Goal: Information Seeking & Learning: Learn about a topic

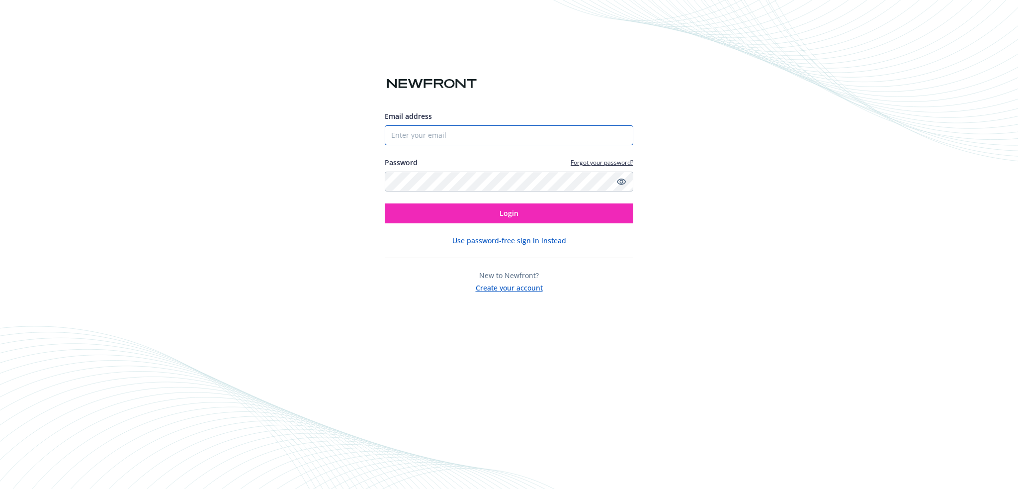
click at [421, 135] on input "Email address" at bounding box center [509, 135] width 249 height 20
type input "andrea.trudeau@newfront.com"
click at [385, 203] on button "Login" at bounding box center [509, 213] width 249 height 20
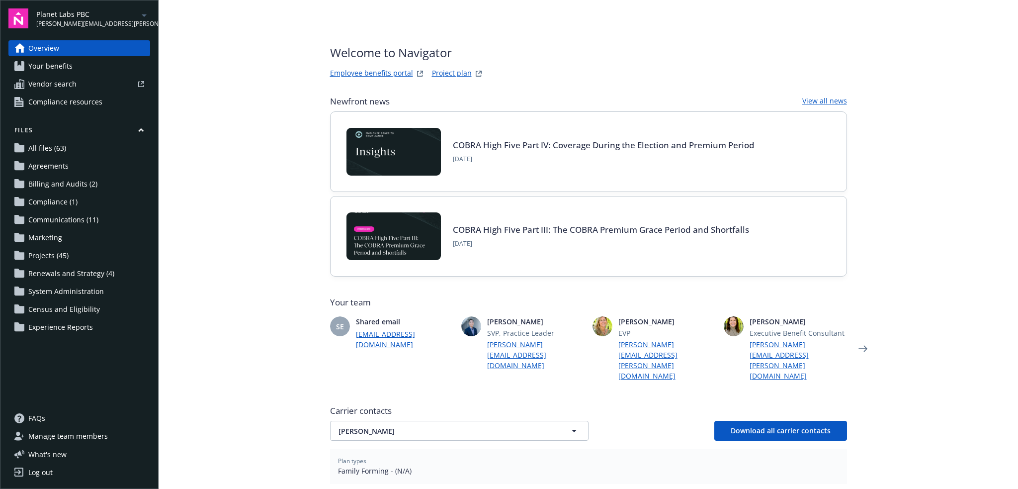
click at [143, 16] on icon "arrowDropDown" at bounding box center [144, 15] width 12 height 12
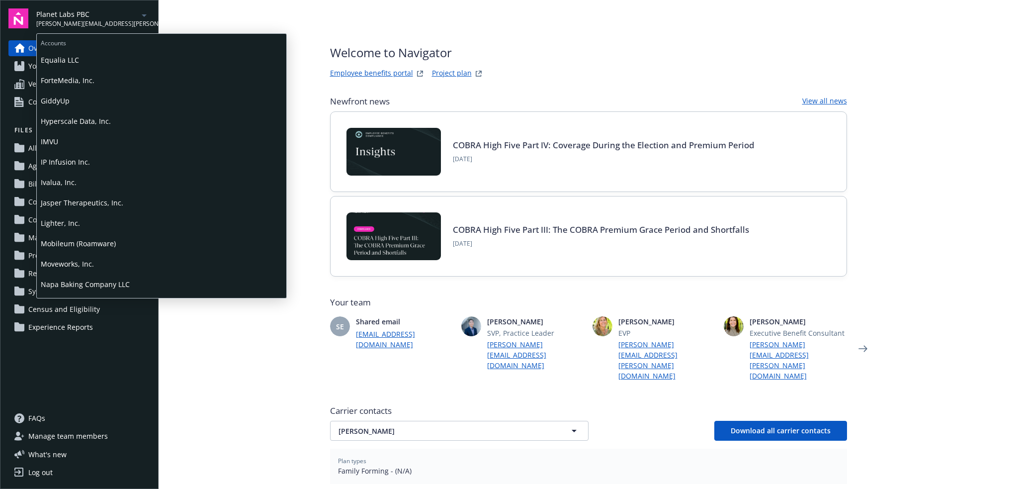
scroll to position [547, 0]
click at [107, 185] on span "Pacific Agri-Products, Inc." at bounding box center [162, 185] width 242 height 20
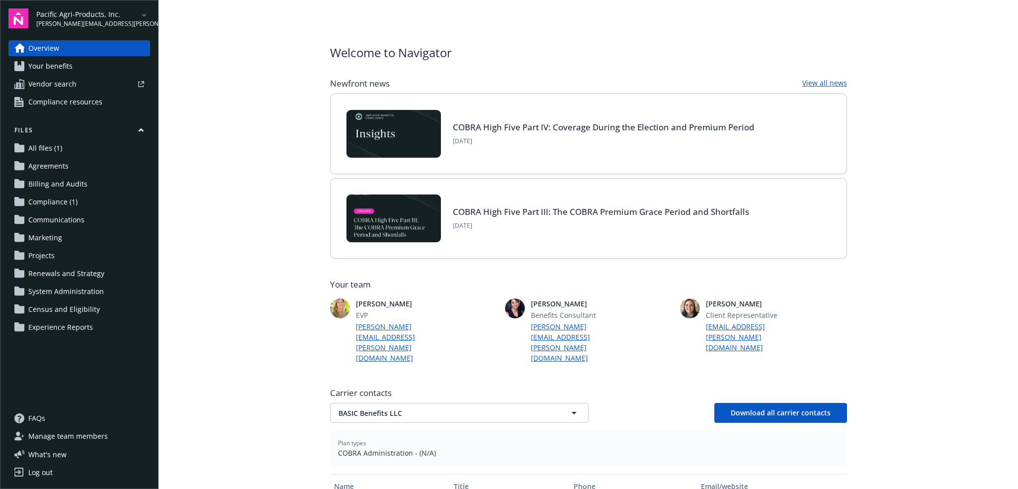
drag, startPoint x: 81, startPoint y: 67, endPoint x: 92, endPoint y: 69, distance: 12.2
click at [81, 67] on link "Your benefits" at bounding box center [79, 66] width 142 height 16
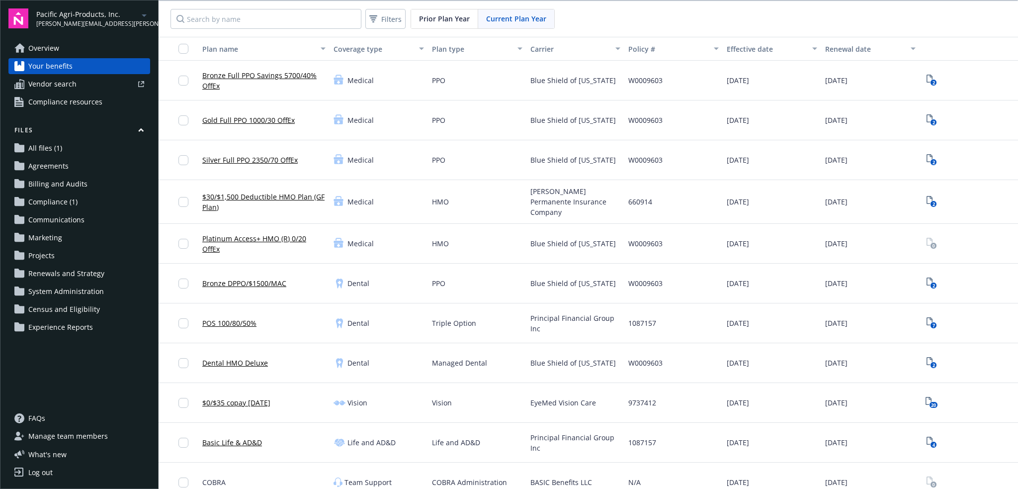
click at [88, 104] on span "Compliance resources" at bounding box center [65, 102] width 74 height 16
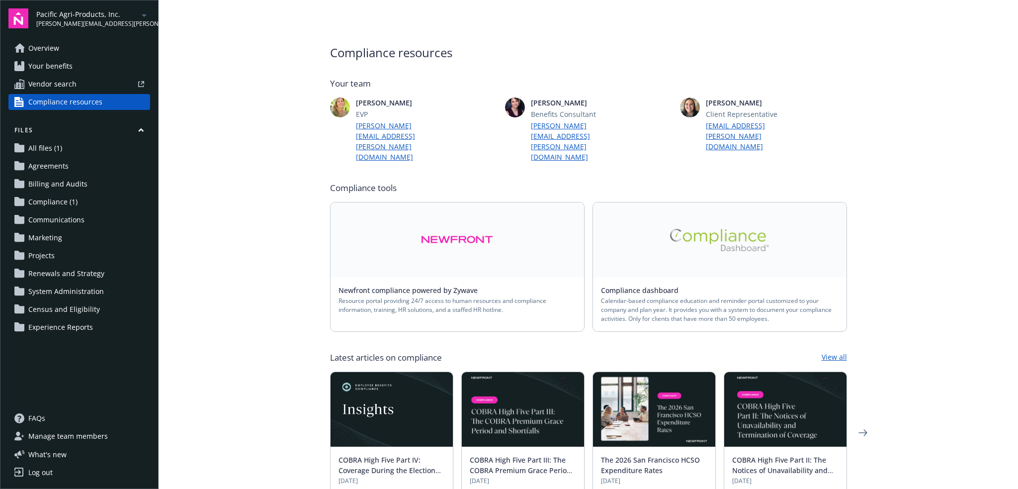
click at [73, 145] on link "All files (1)" at bounding box center [79, 148] width 142 height 16
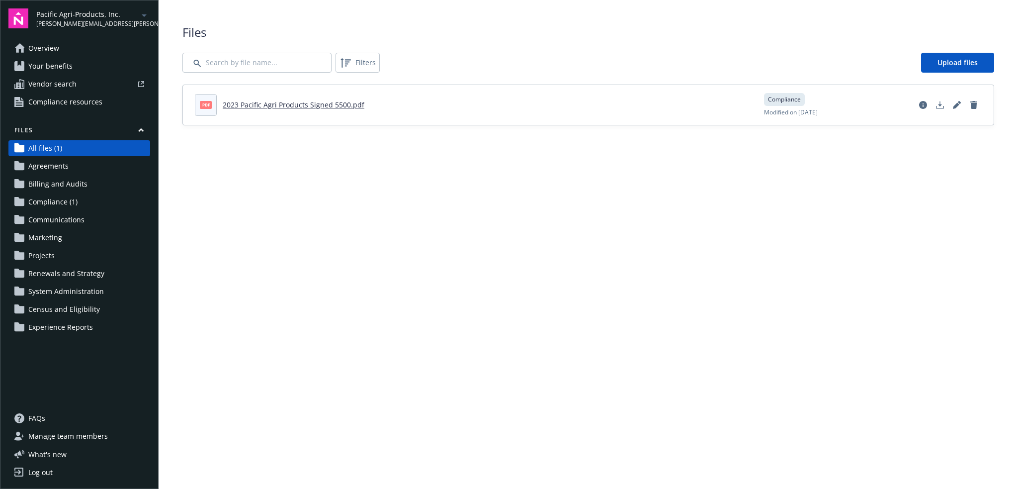
click at [77, 166] on link "Agreements" at bounding box center [79, 166] width 142 height 16
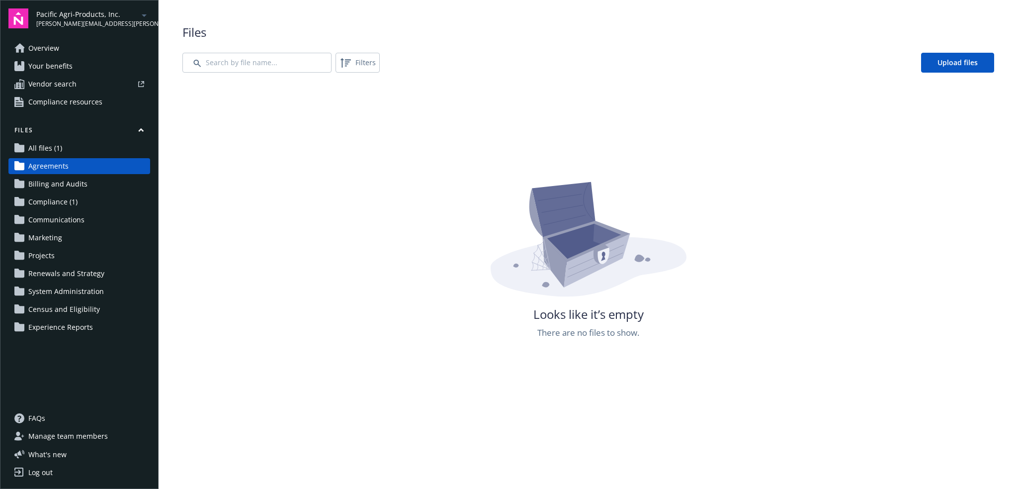
click at [82, 148] on link "All files (1)" at bounding box center [79, 148] width 142 height 16
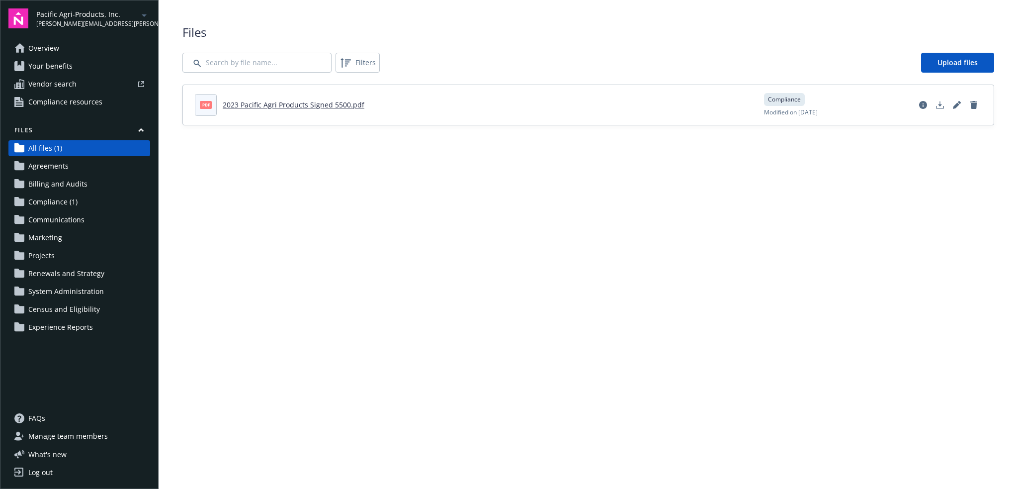
click at [85, 207] on link "Compliance (1)" at bounding box center [79, 202] width 142 height 16
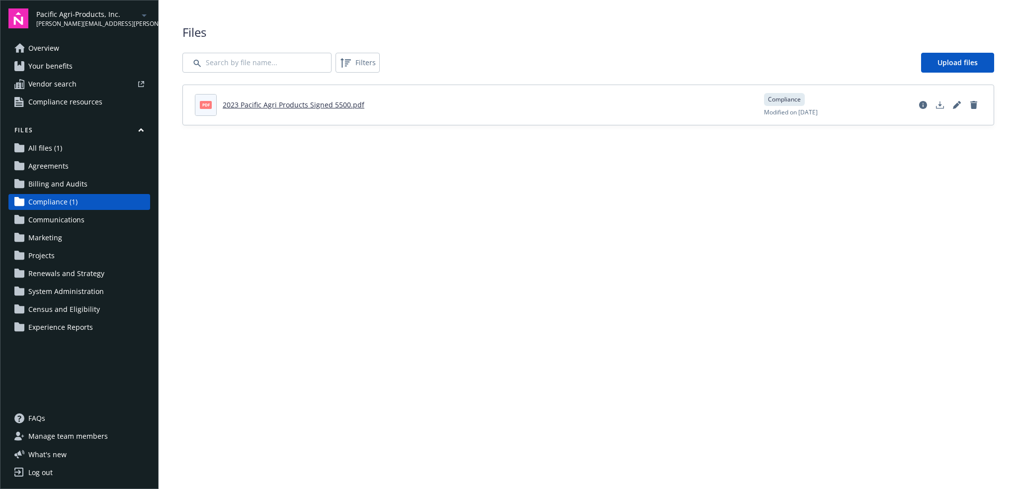
click at [91, 276] on span "Renewals and Strategy" at bounding box center [66, 273] width 76 height 16
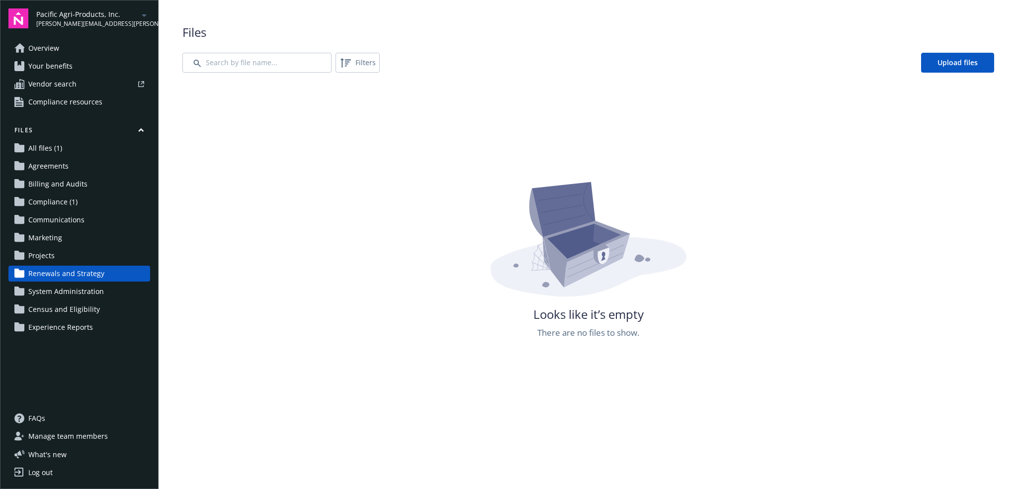
click at [74, 430] on span "Manage team members" at bounding box center [68, 436] width 80 height 16
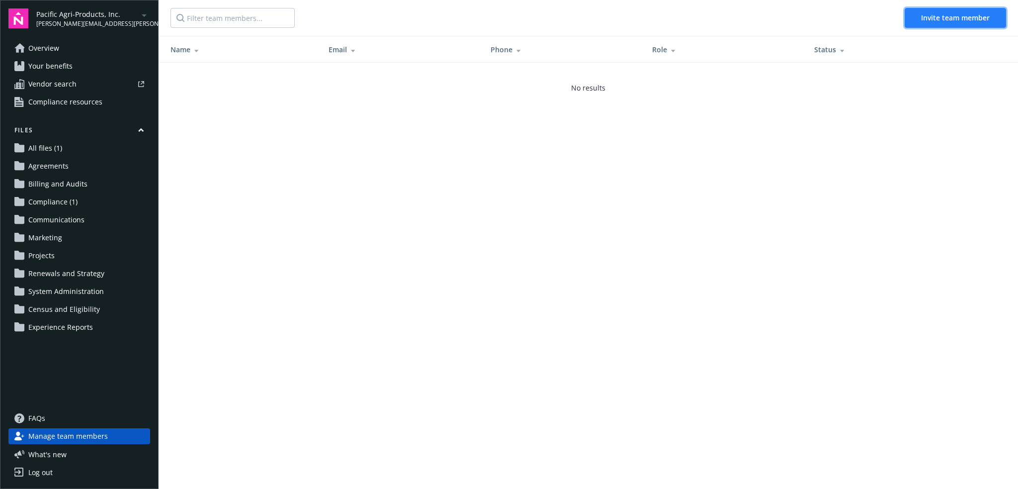
click at [955, 19] on span "Invite team member" at bounding box center [955, 17] width 69 height 9
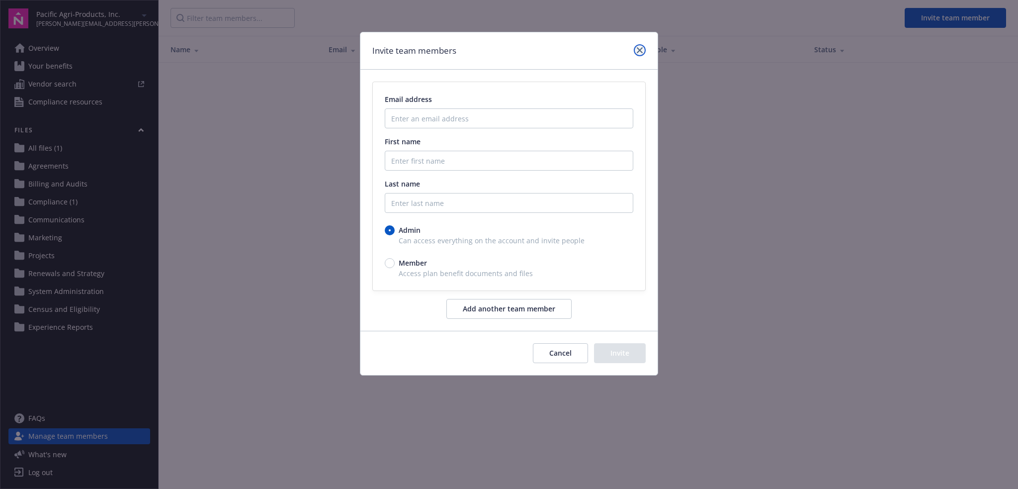
click at [641, 53] on link "close" at bounding box center [640, 50] width 12 height 12
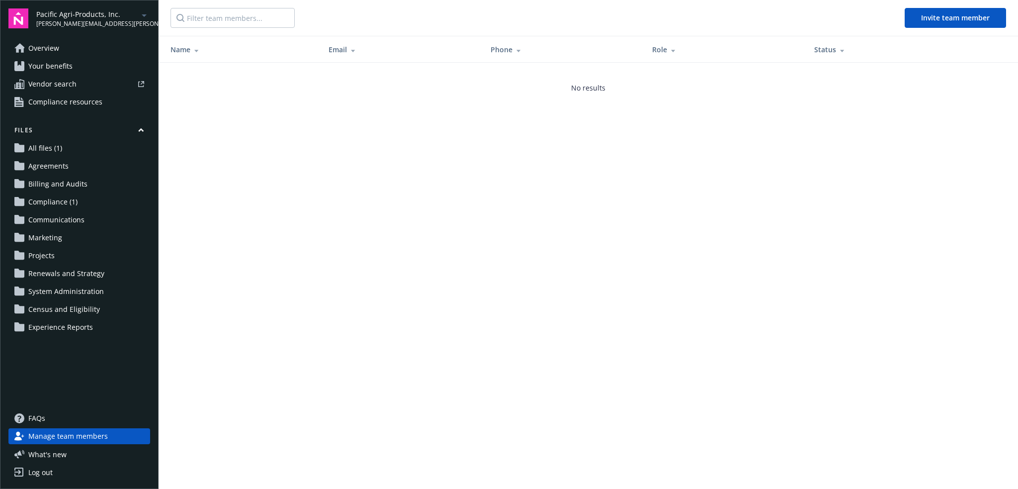
click at [140, 15] on icon "arrowDropDown" at bounding box center [144, 15] width 12 height 12
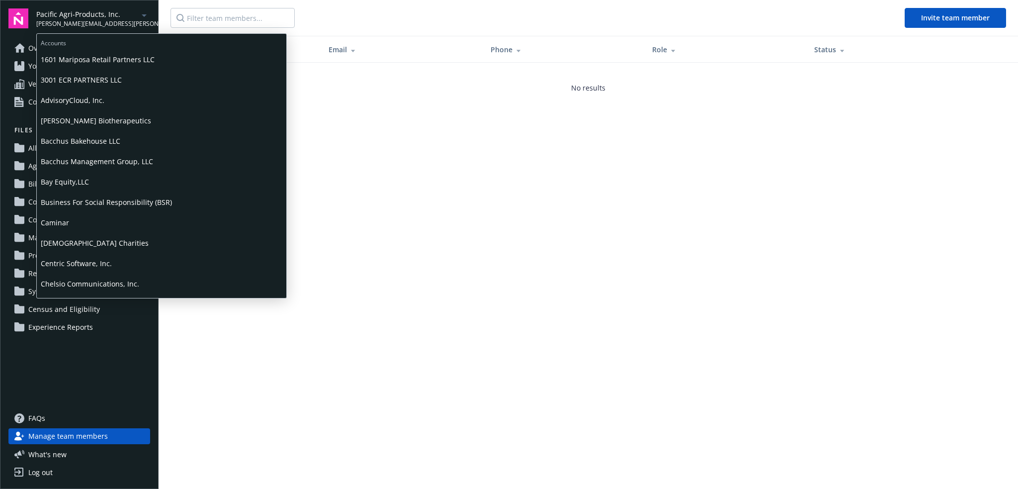
click at [104, 226] on span "Caminar" at bounding box center [162, 222] width 242 height 20
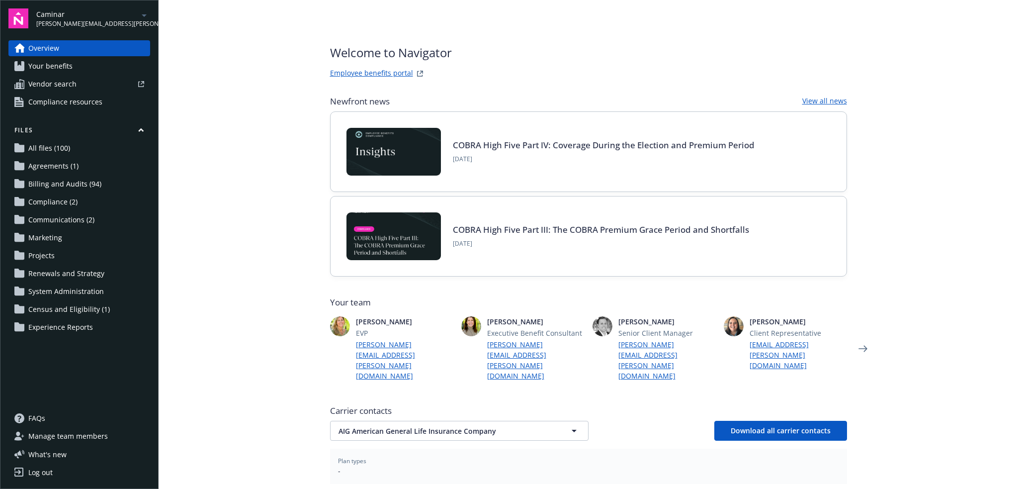
click at [398, 73] on link "Employee benefits portal" at bounding box center [371, 74] width 83 height 12
click at [141, 11] on icon "arrowDropDown" at bounding box center [144, 15] width 12 height 12
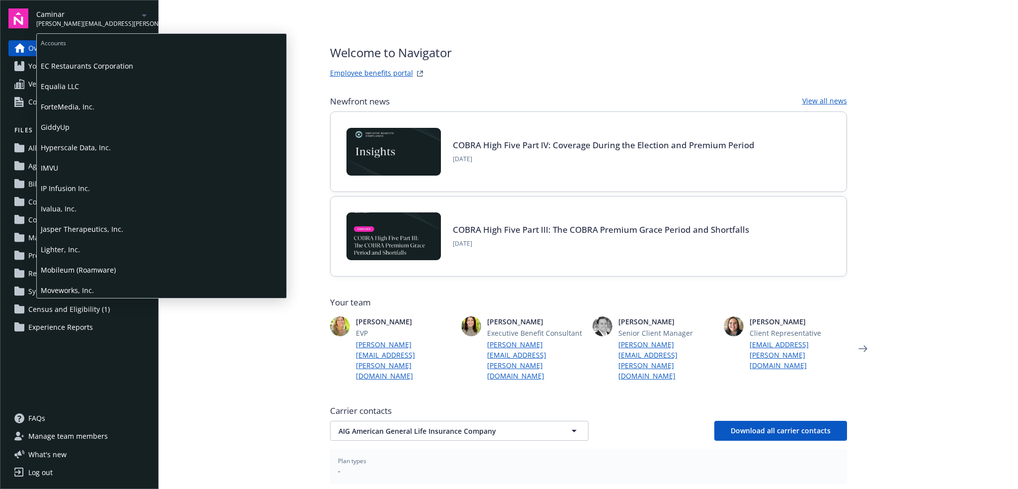
scroll to position [547, 0]
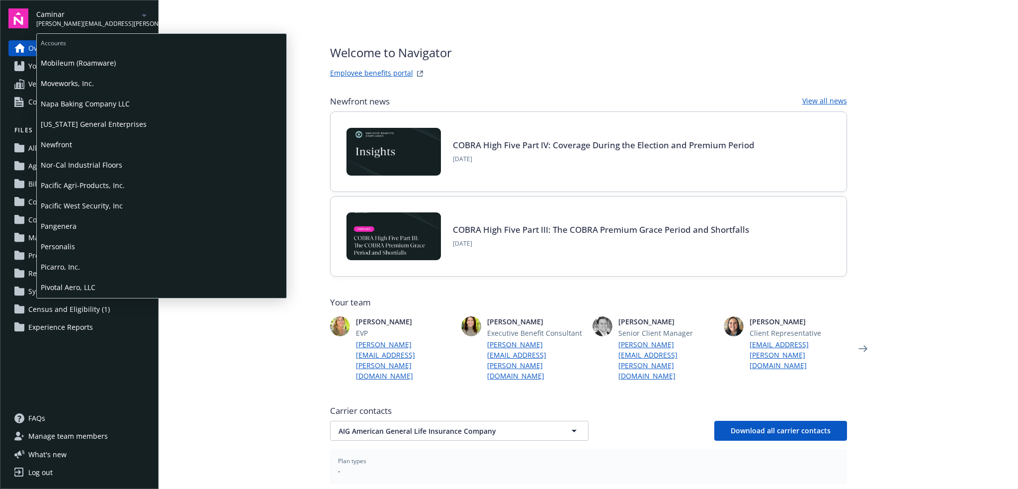
click at [95, 250] on span "Personalis" at bounding box center [162, 246] width 242 height 20
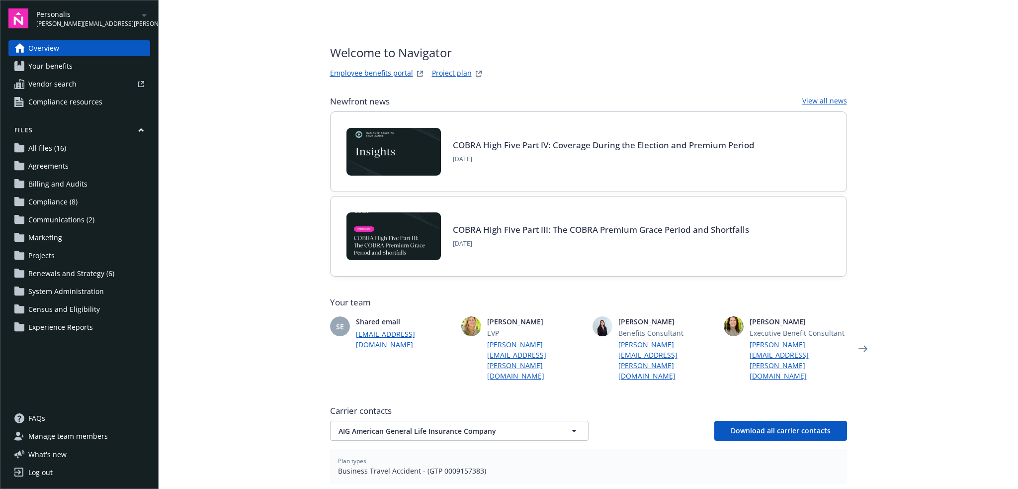
click at [369, 71] on link "Employee benefits portal" at bounding box center [371, 74] width 83 height 12
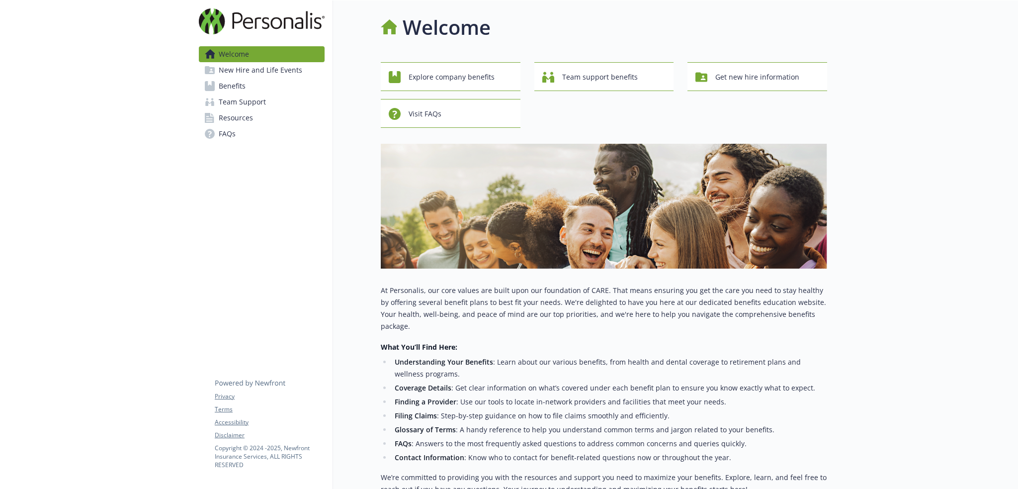
click at [267, 71] on span "New Hire and Life Events" at bounding box center [260, 70] width 83 height 16
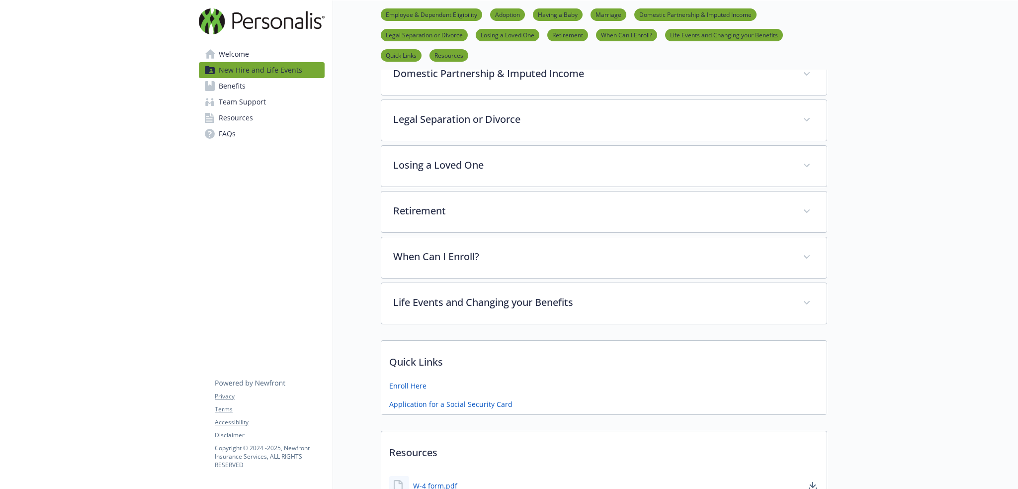
scroll to position [364, 0]
click at [282, 90] on link "Benefits" at bounding box center [262, 86] width 126 height 16
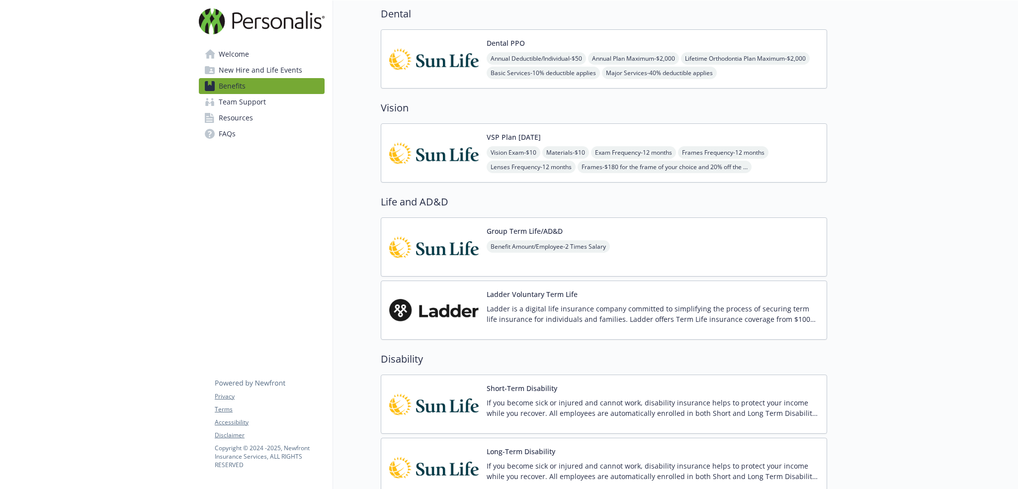
scroll to position [547, 0]
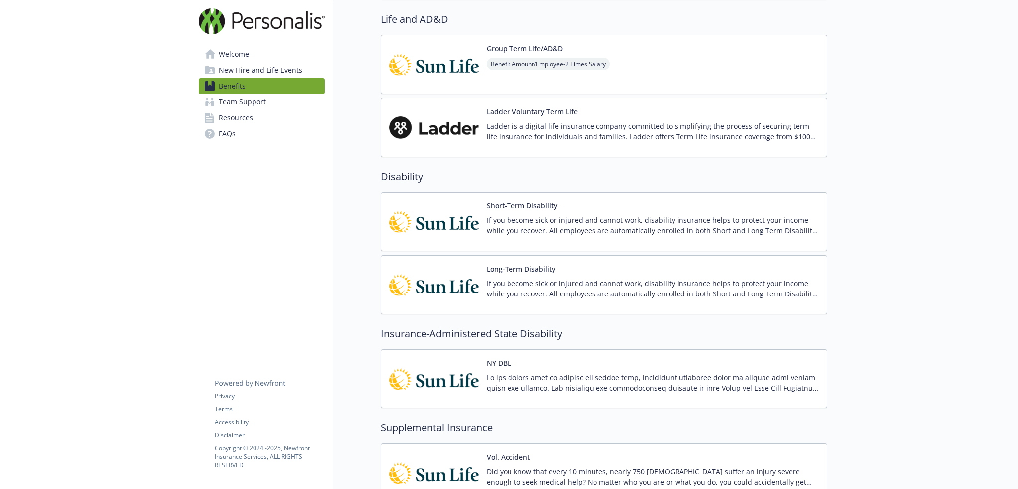
click at [283, 101] on link "Team Support" at bounding box center [262, 102] width 126 height 16
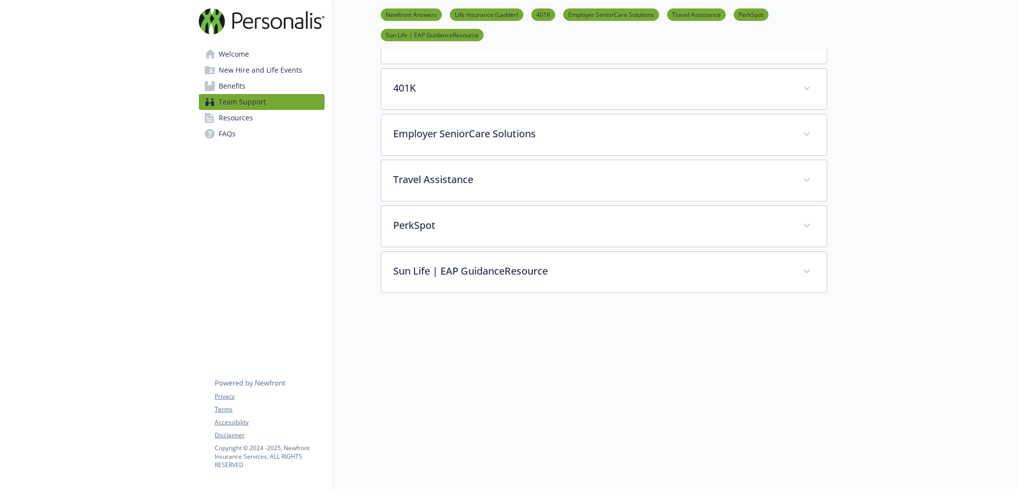
scroll to position [60, 0]
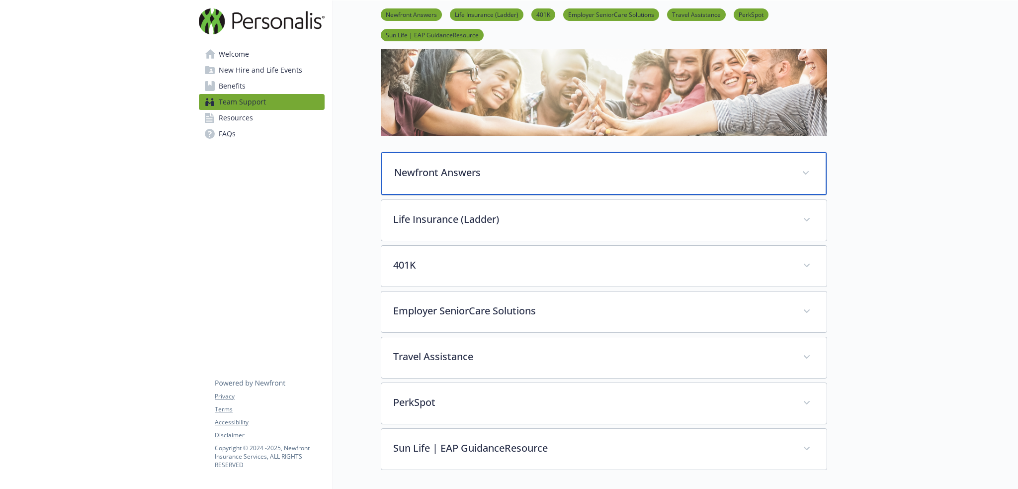
click at [576, 180] on div "Newfront Answers" at bounding box center [603, 173] width 445 height 43
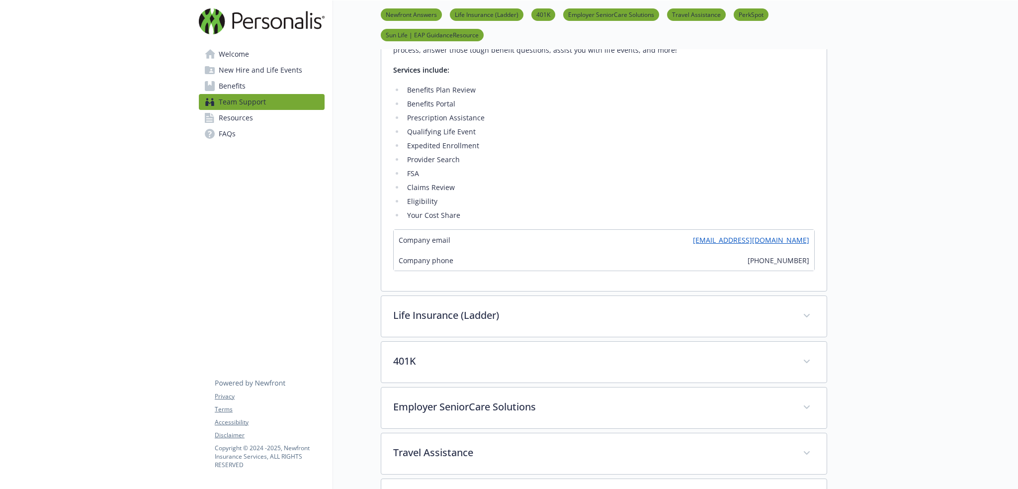
scroll to position [425, 0]
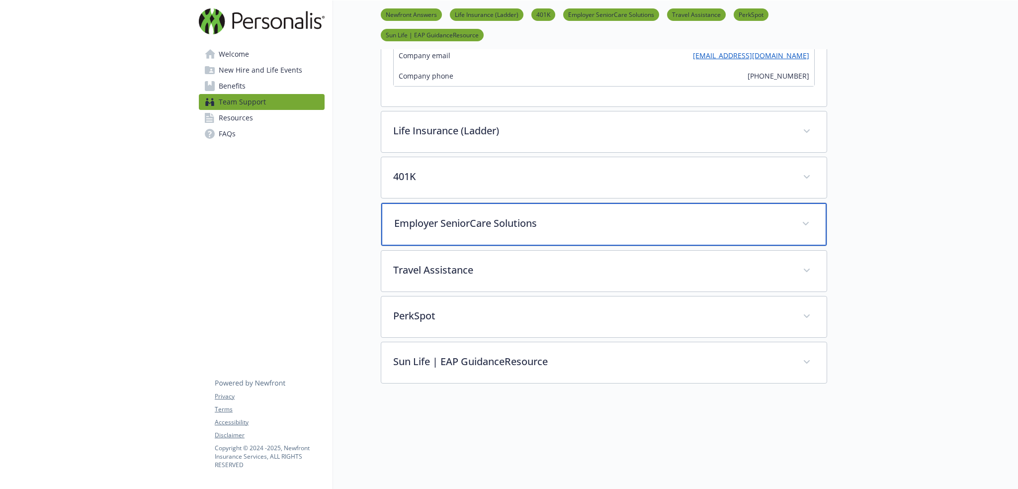
click at [527, 226] on p "Employer SeniorCare Solutions" at bounding box center [592, 223] width 396 height 15
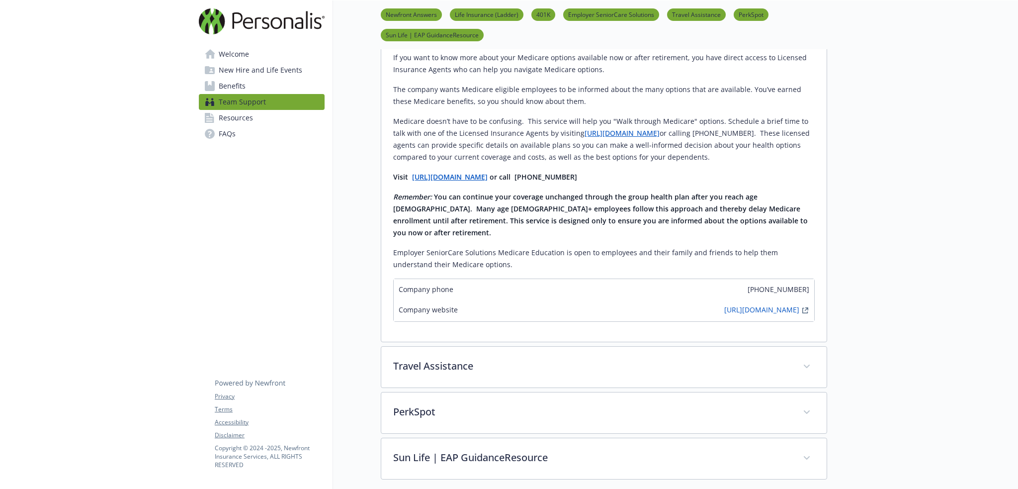
scroll to position [789, 0]
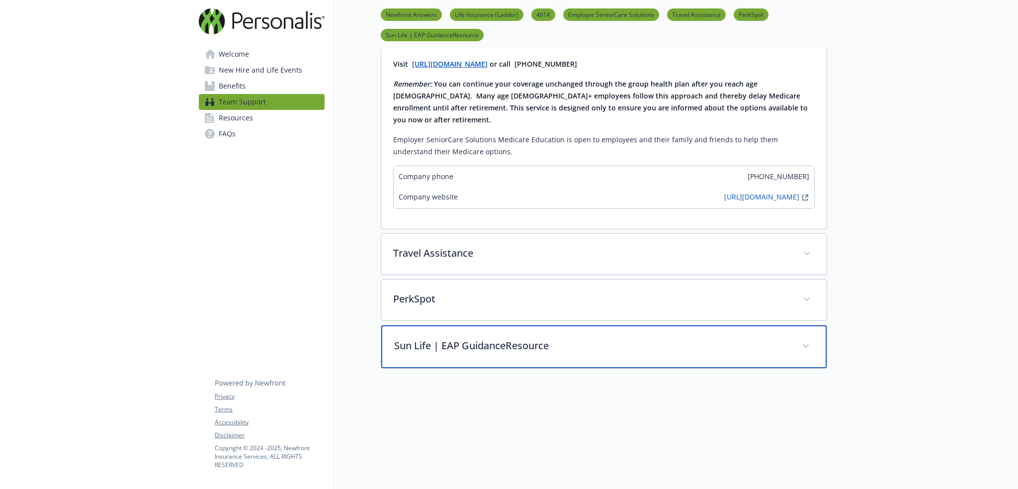
click at [454, 338] on p "Sun Life | EAP GuidanceResource" at bounding box center [592, 345] width 396 height 15
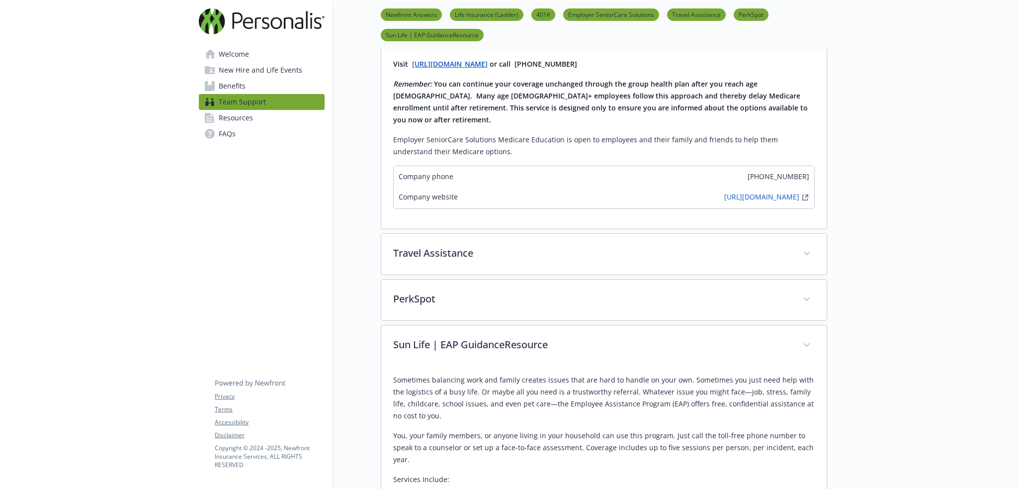
click at [266, 123] on link "Resources" at bounding box center [262, 118] width 126 height 16
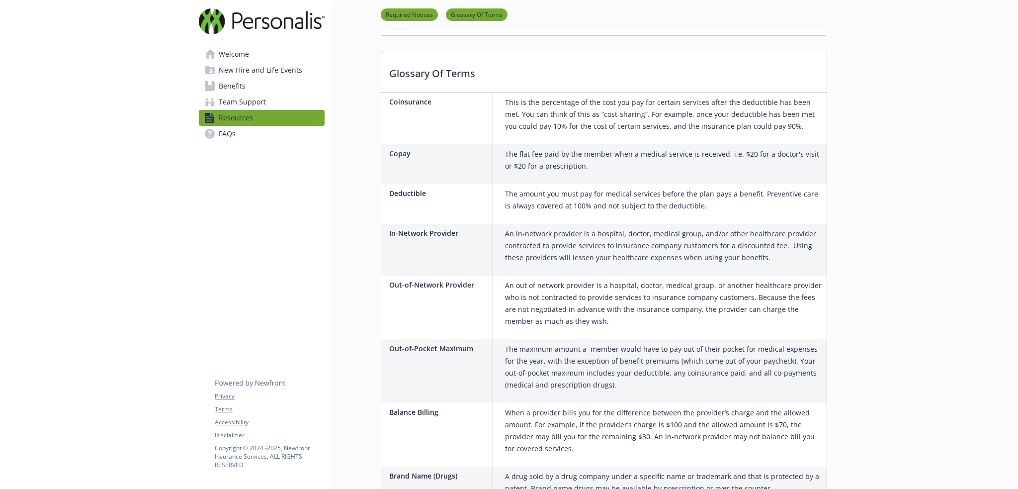
scroll to position [789, 0]
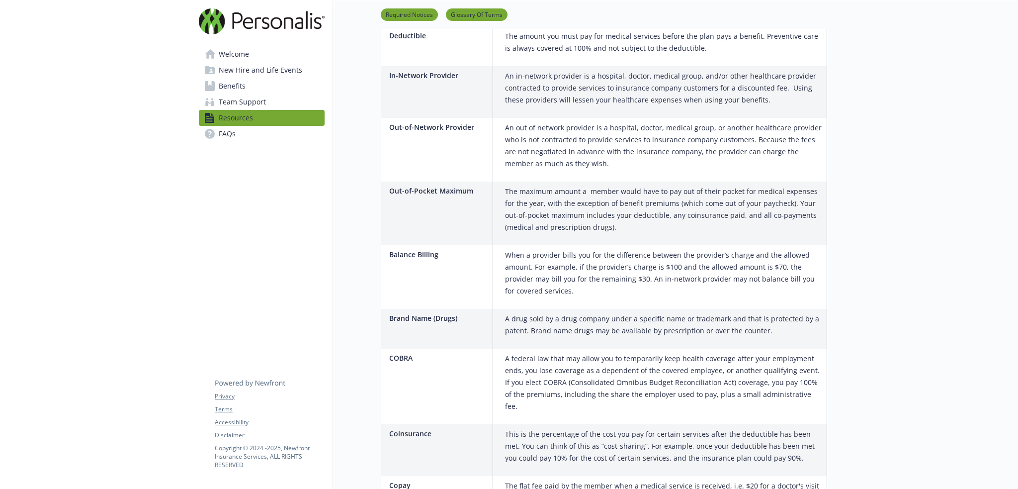
click at [272, 131] on link "FAQs" at bounding box center [262, 134] width 126 height 16
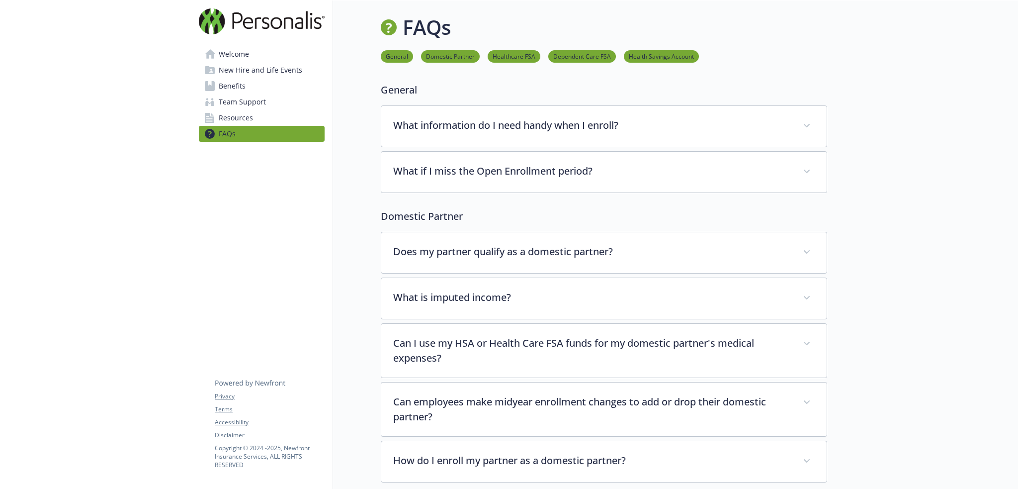
click at [257, 80] on link "Benefits" at bounding box center [262, 86] width 126 height 16
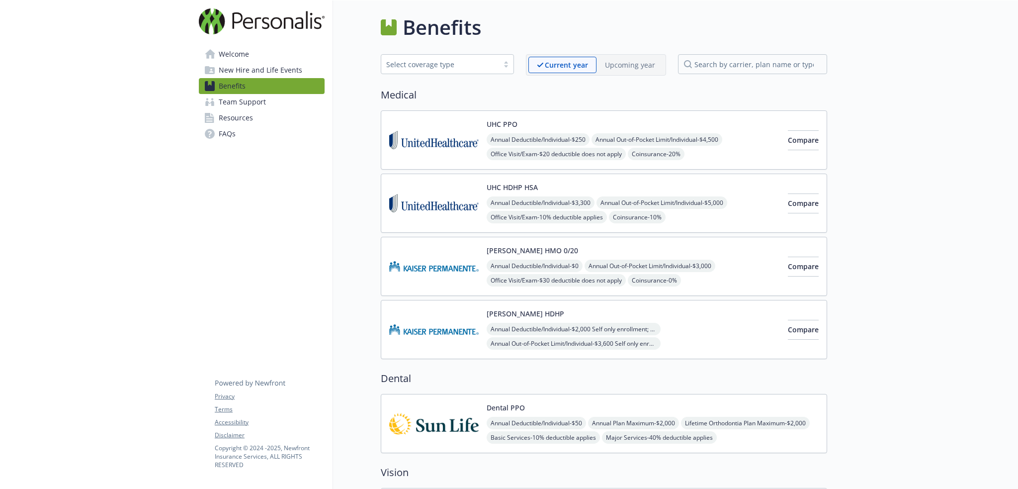
click at [452, 137] on img at bounding box center [433, 140] width 89 height 42
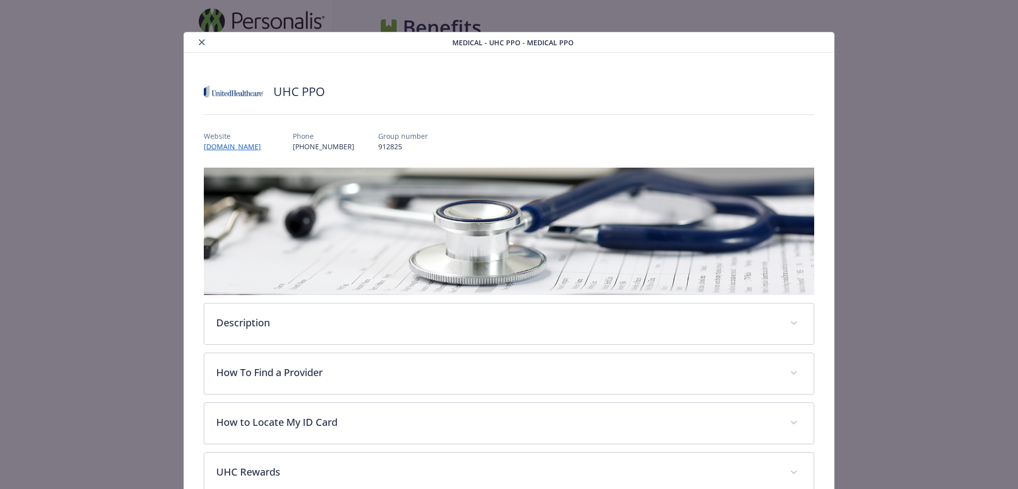
scroll to position [30, 0]
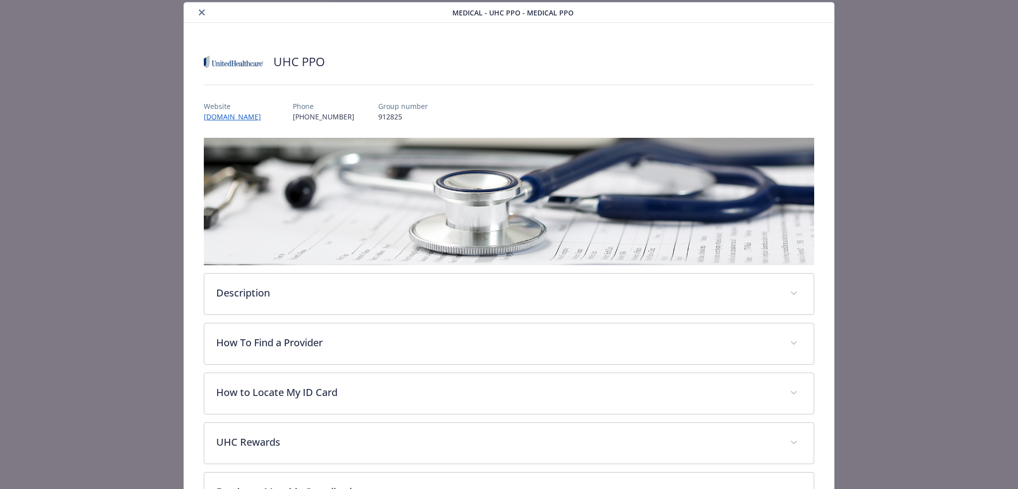
click at [199, 11] on icon "close" at bounding box center [202, 12] width 6 height 6
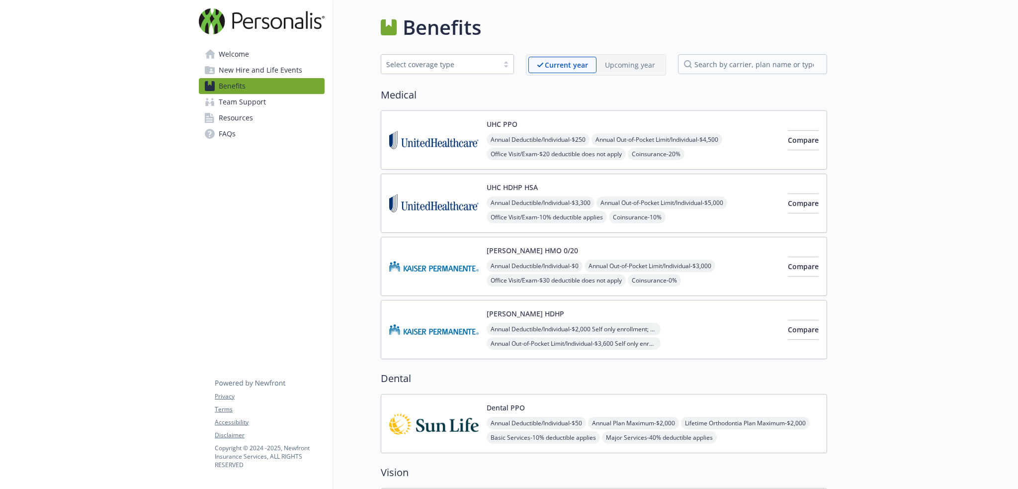
click at [533, 260] on span "Annual Deductible/Individual - $0" at bounding box center [535, 265] width 96 height 12
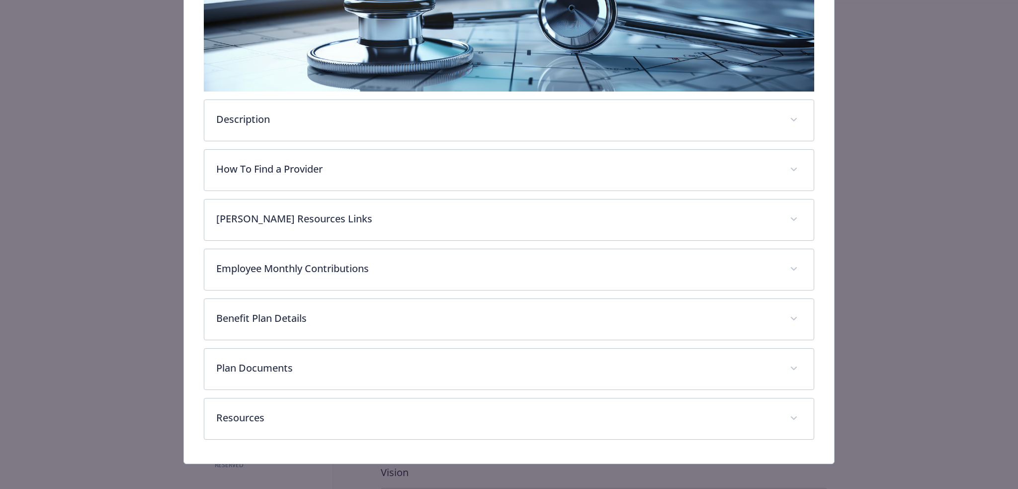
scroll to position [209, 0]
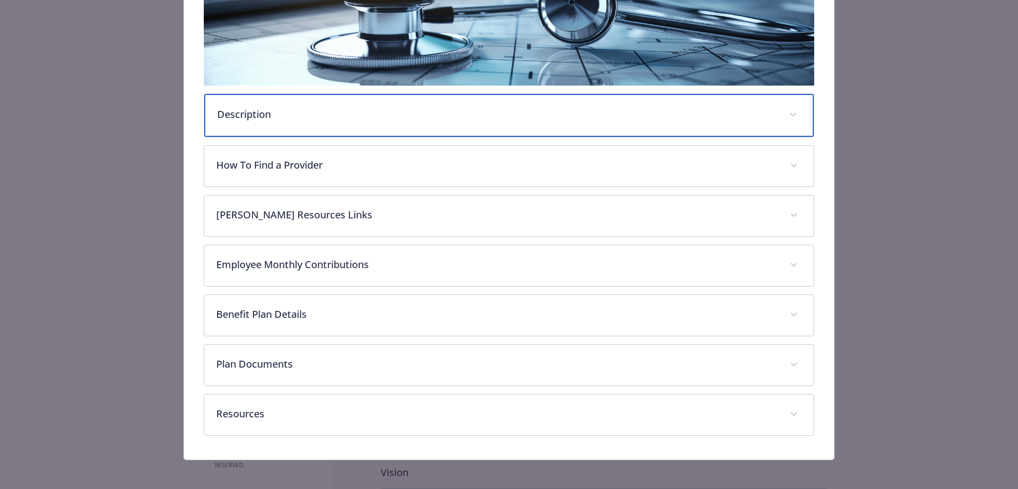
click at [351, 121] on div "Description" at bounding box center [509, 115] width 610 height 43
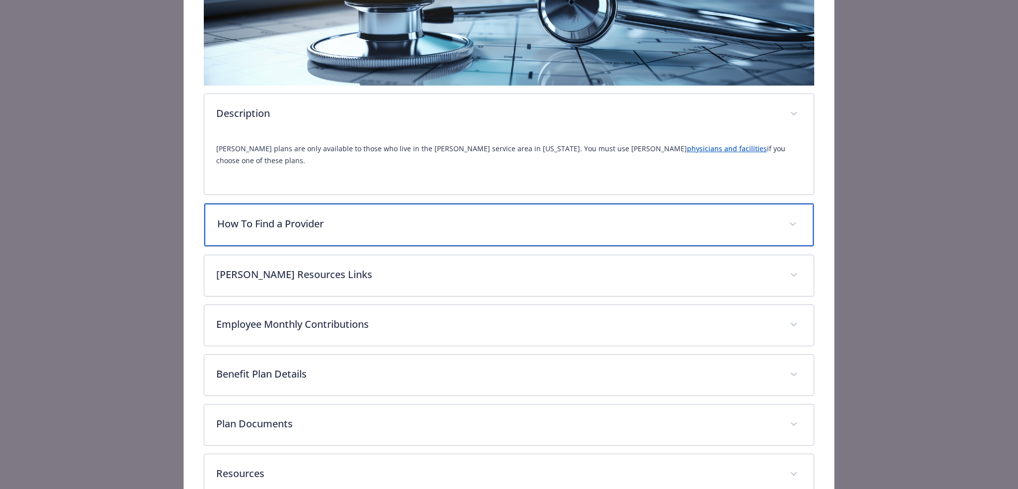
click at [505, 220] on div "How To Find a Provider" at bounding box center [509, 224] width 610 height 43
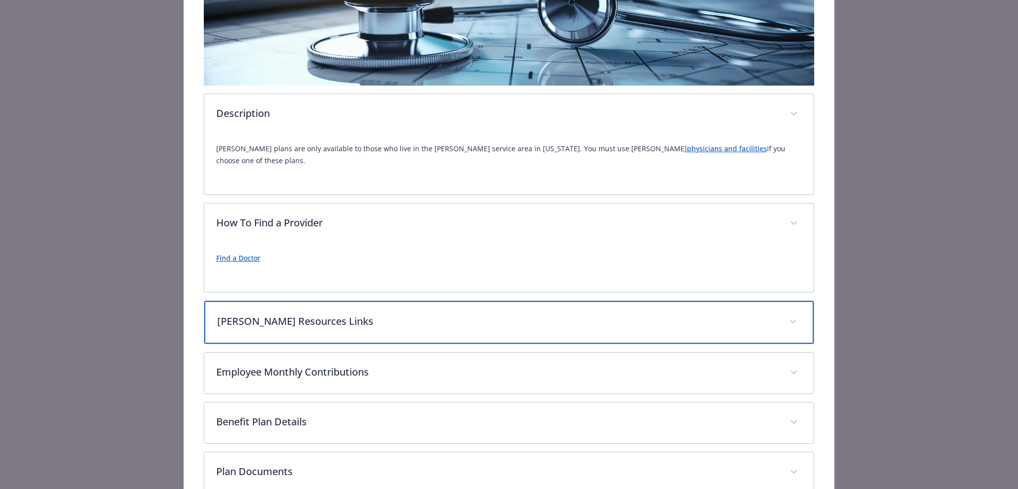
click at [455, 316] on div "Kaiser Resources Links" at bounding box center [509, 322] width 610 height 43
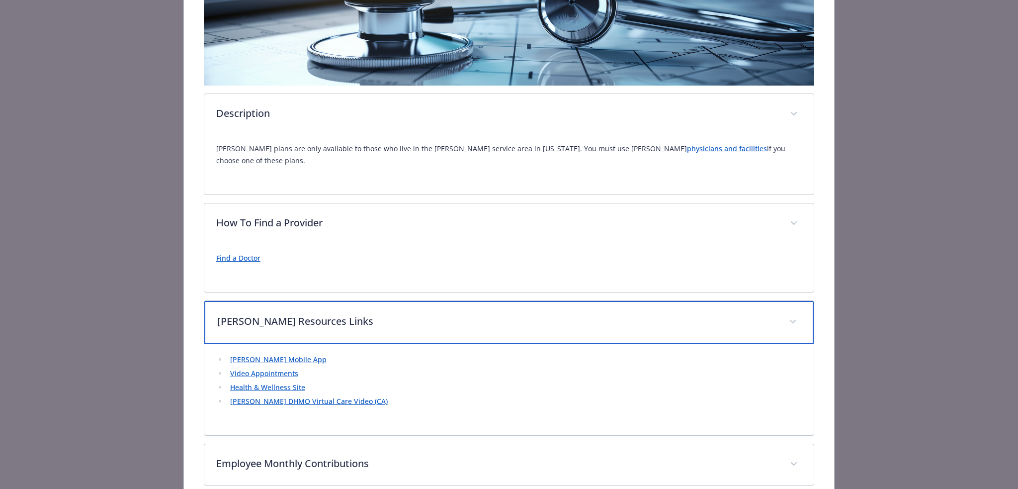
scroll to position [392, 0]
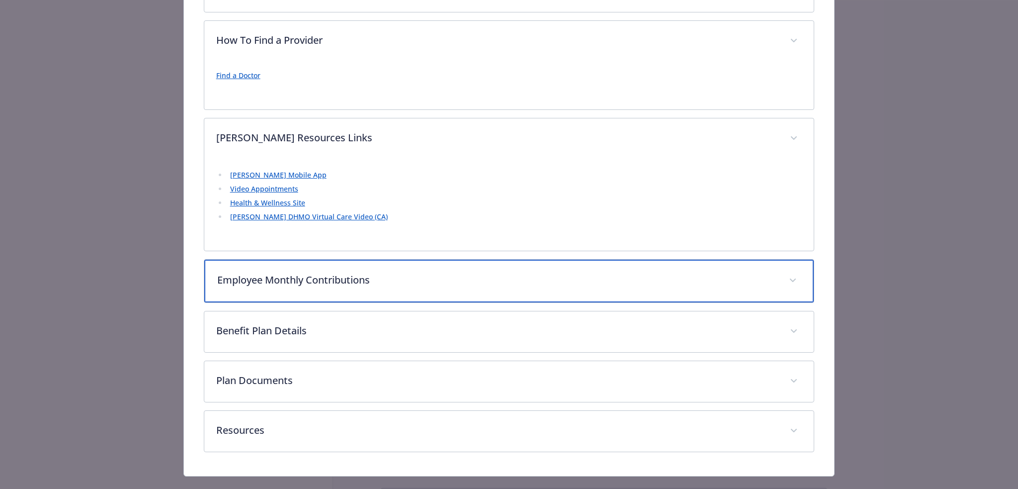
click at [352, 278] on div "Employee Monthly Contributions" at bounding box center [509, 280] width 610 height 43
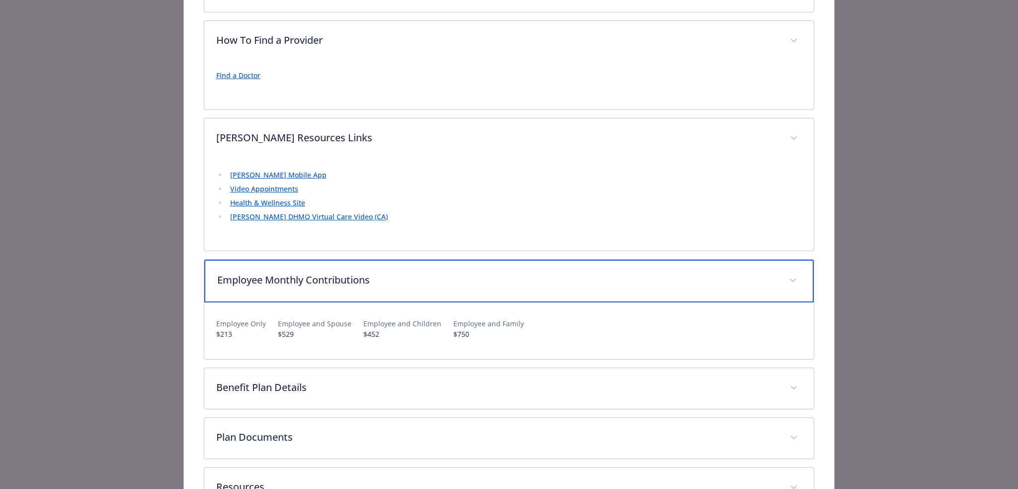
scroll to position [455, 0]
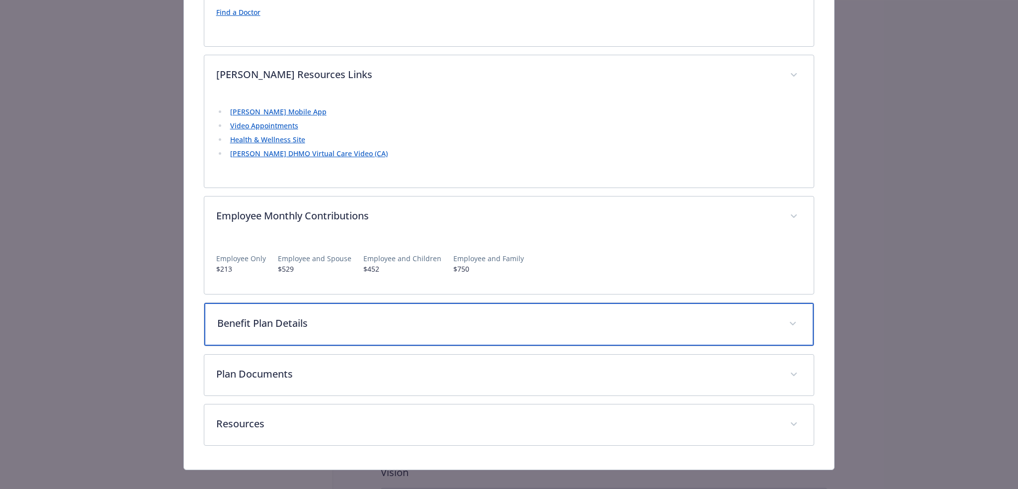
click at [399, 303] on div "Benefit Plan Details" at bounding box center [509, 324] width 610 height 43
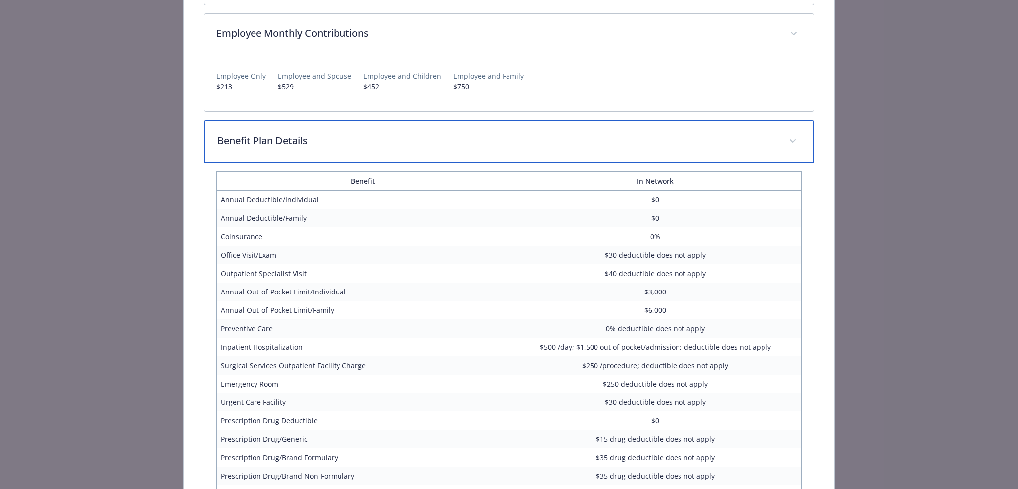
scroll to position [819, 0]
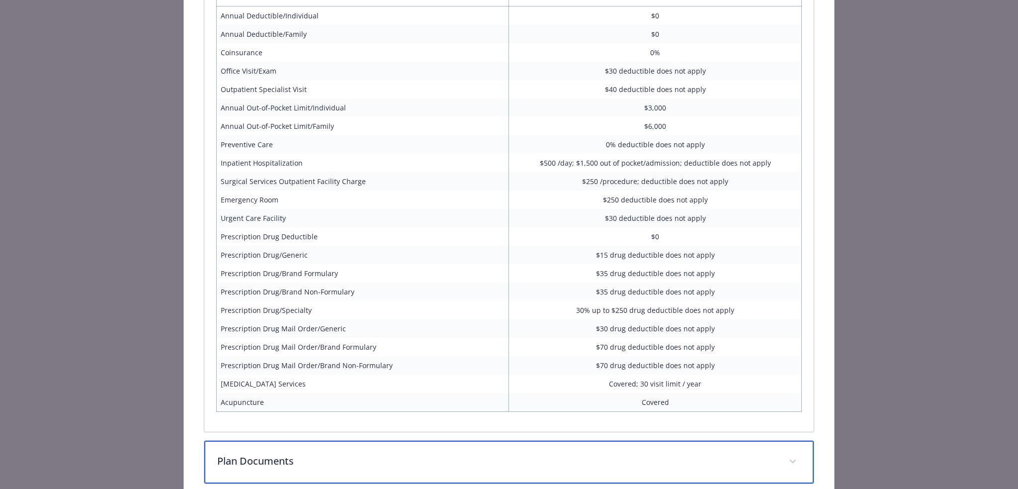
click at [567, 453] on p "Plan Documents" at bounding box center [497, 460] width 560 height 15
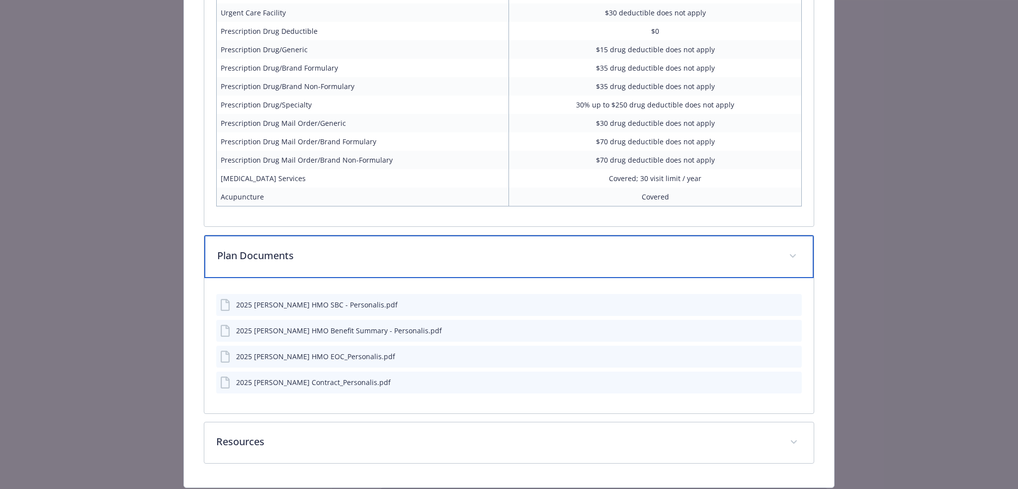
scroll to position [1042, 0]
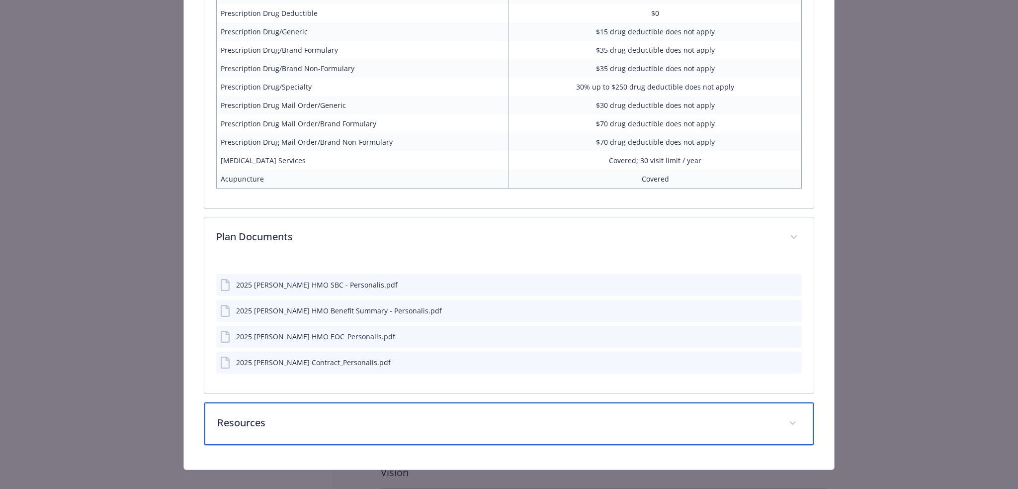
click at [507, 419] on div "Resources" at bounding box center [509, 423] width 610 height 43
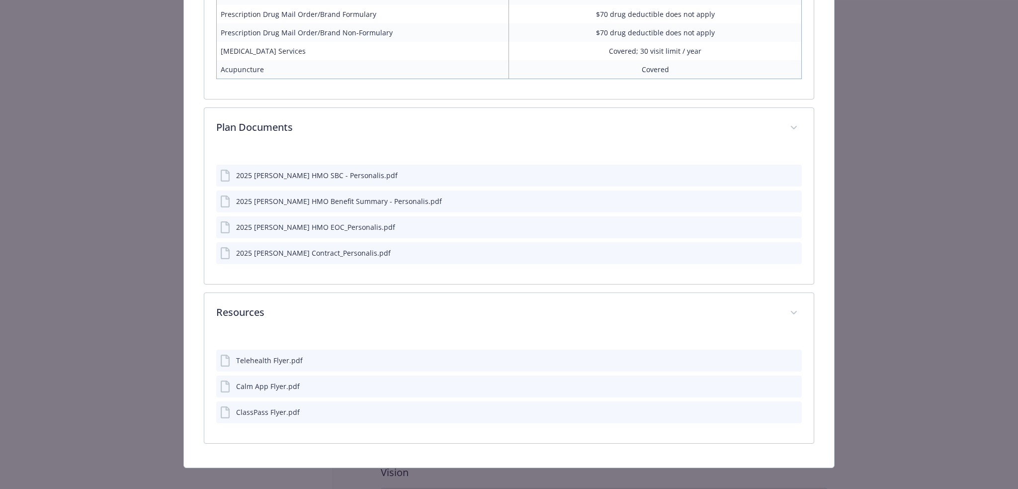
scroll to position [1150, 0]
